Goal: Find specific fact: Find specific fact

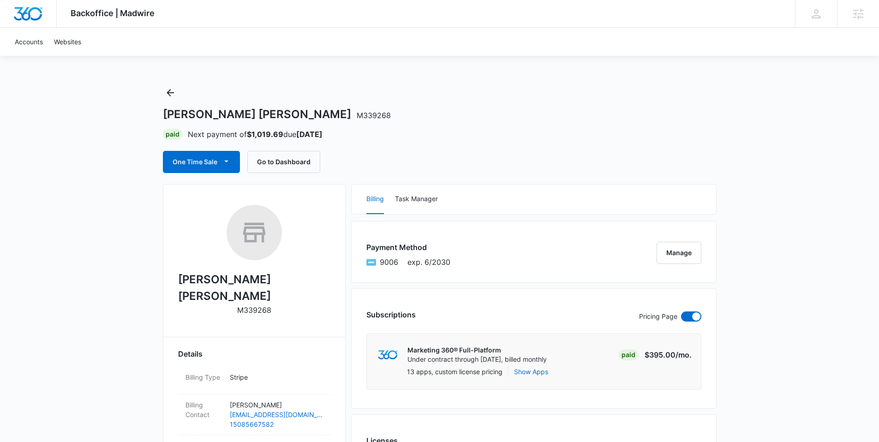
drag, startPoint x: 261, startPoint y: 118, endPoint x: 154, endPoint y: 110, distance: 106.9
copy h1 "[PERSON_NAME] [PERSON_NAME]"
